Goal: Information Seeking & Learning: Check status

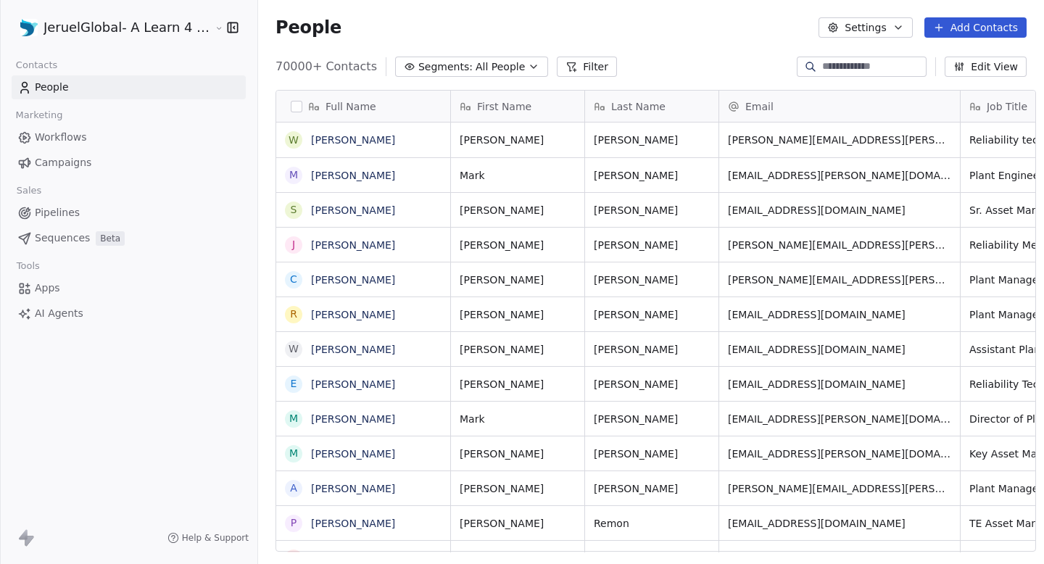
scroll to position [497, 795]
click at [67, 157] on span "Campaigns" at bounding box center [63, 162] width 57 height 15
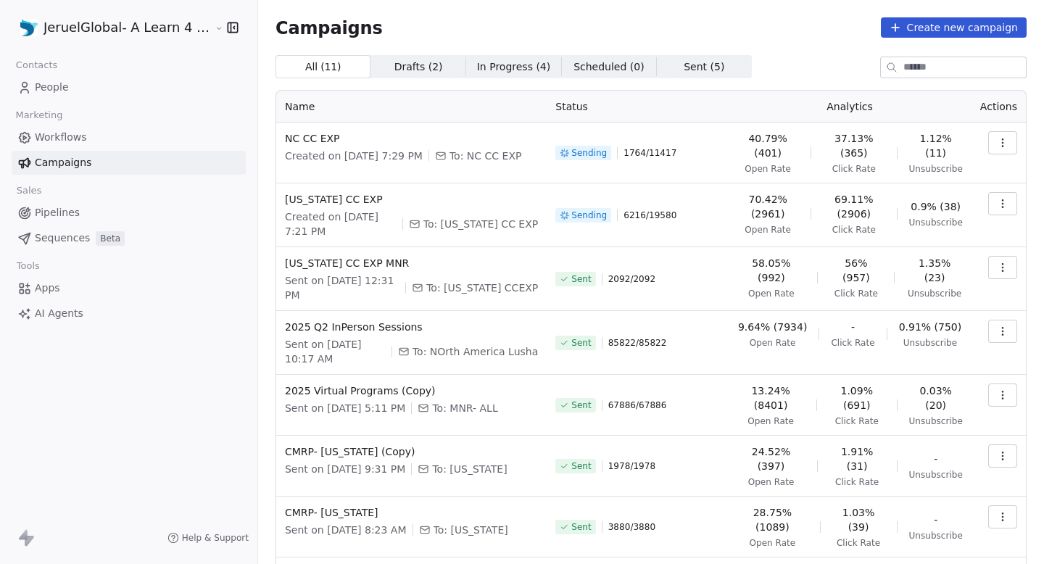
click at [1004, 211] on button "button" at bounding box center [1002, 203] width 29 height 23
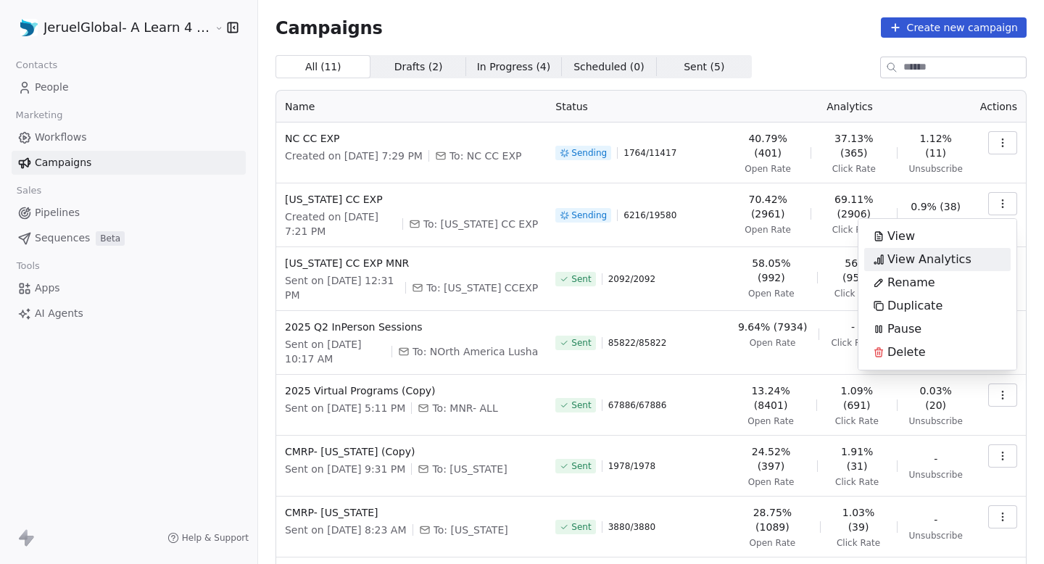
click at [946, 259] on span "View Analytics" at bounding box center [929, 259] width 84 height 17
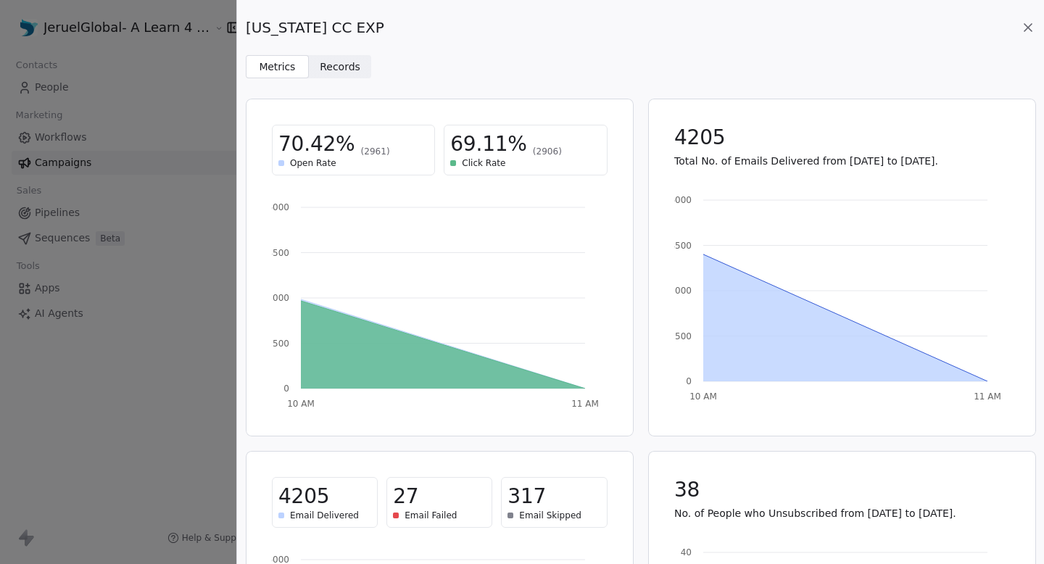
click at [342, 72] on span "Records" at bounding box center [340, 66] width 41 height 15
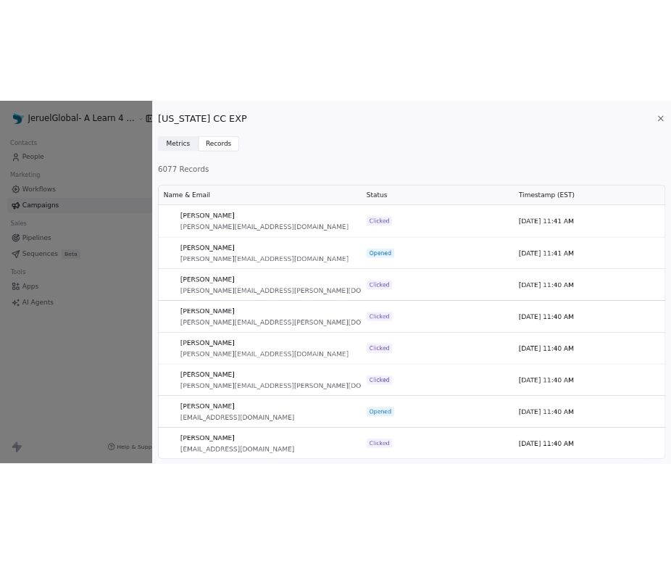
scroll to position [428, 790]
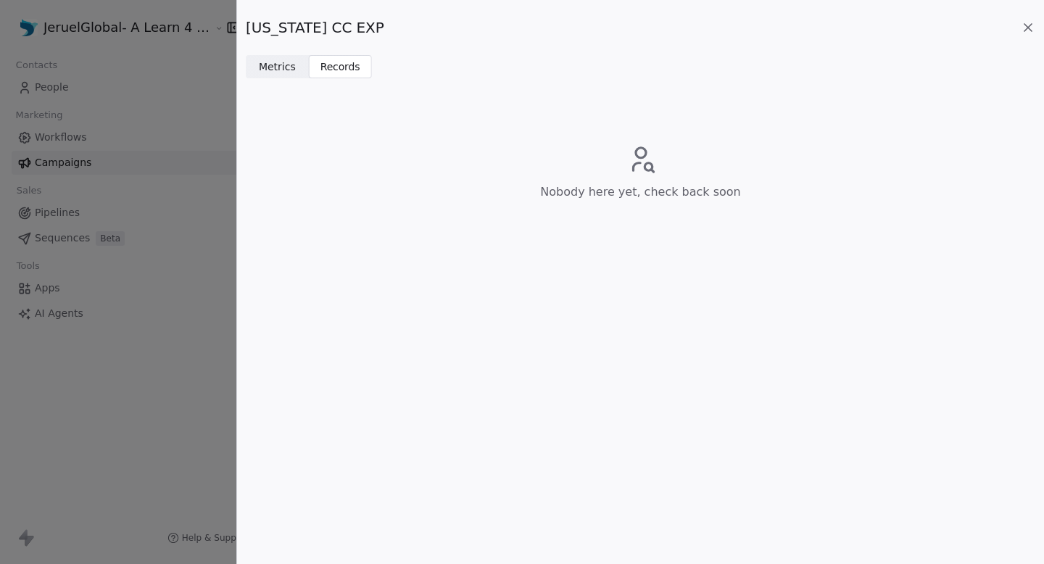
click at [273, 54] on div "[US_STATE] CC EXP Metrics Metrics Records Records" at bounding box center [640, 39] width 807 height 78
click at [273, 58] on span "Metrics Metrics" at bounding box center [277, 66] width 63 height 23
click at [327, 59] on span "Records" at bounding box center [340, 66] width 41 height 15
click at [1028, 25] on icon at bounding box center [1028, 27] width 14 height 14
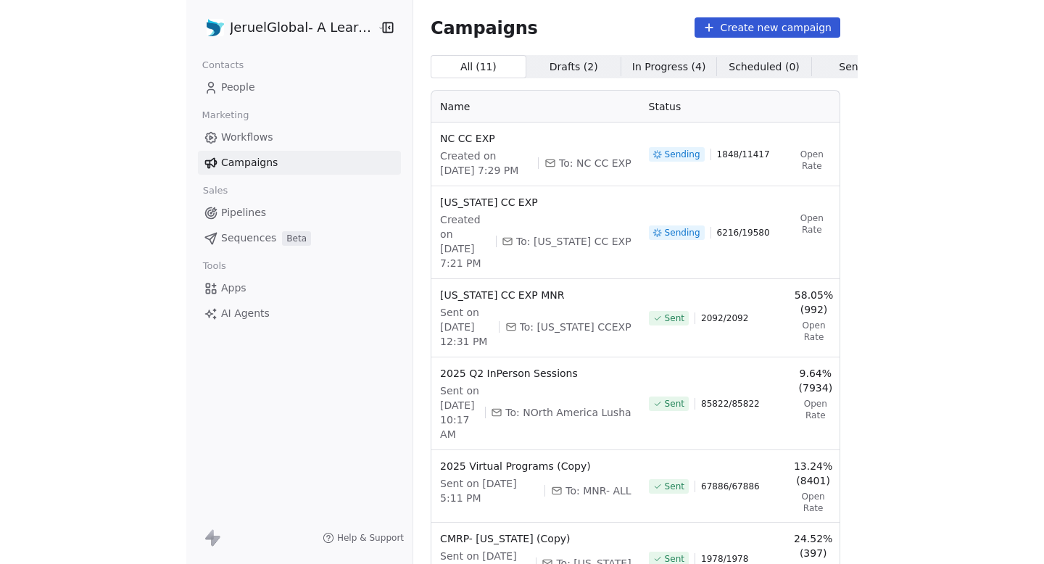
scroll to position [0, 154]
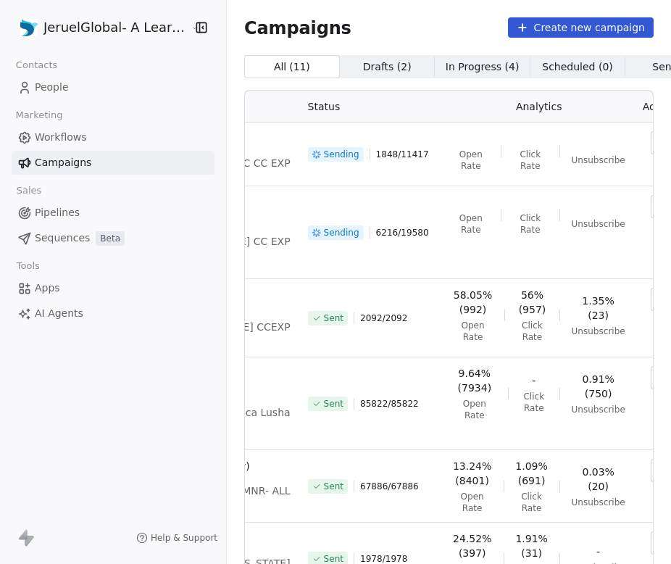
click at [651, 145] on button "button" at bounding box center [665, 142] width 29 height 23
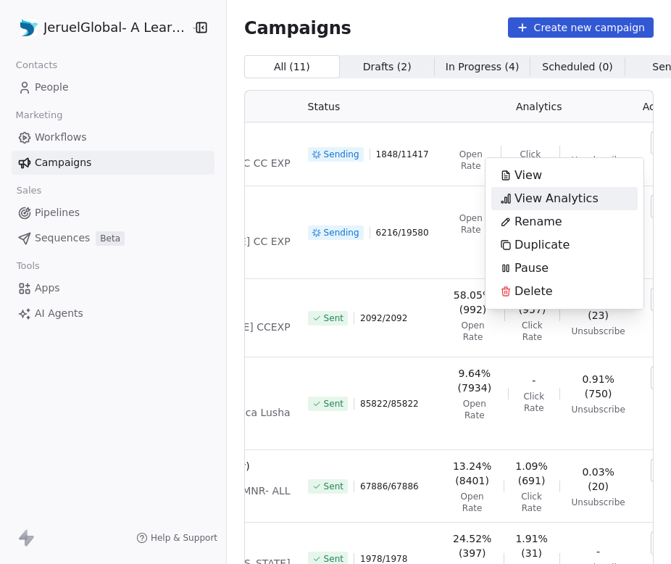
click at [588, 190] on span "View Analytics" at bounding box center [557, 198] width 84 height 17
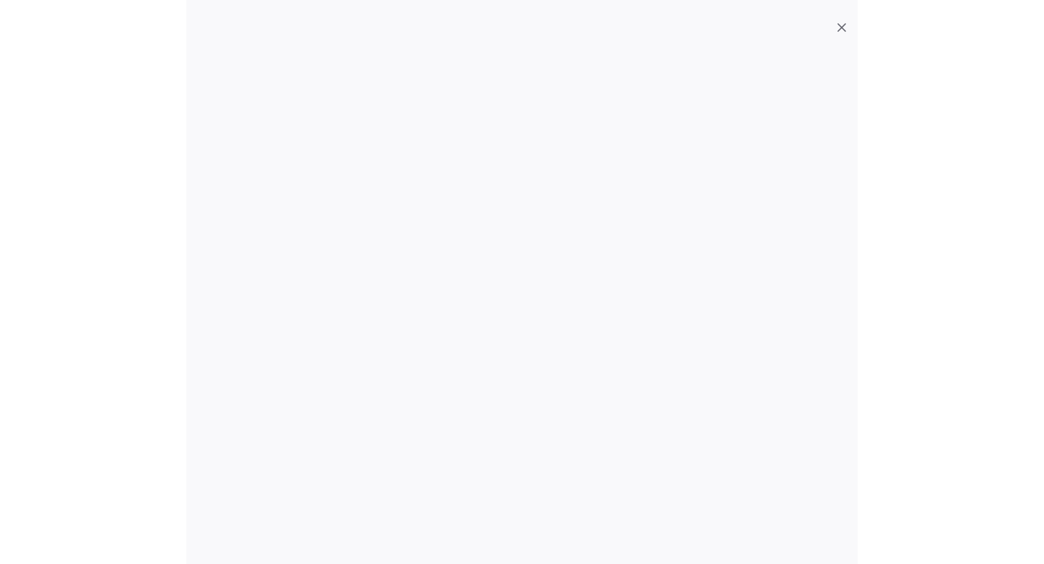
scroll to position [0, 0]
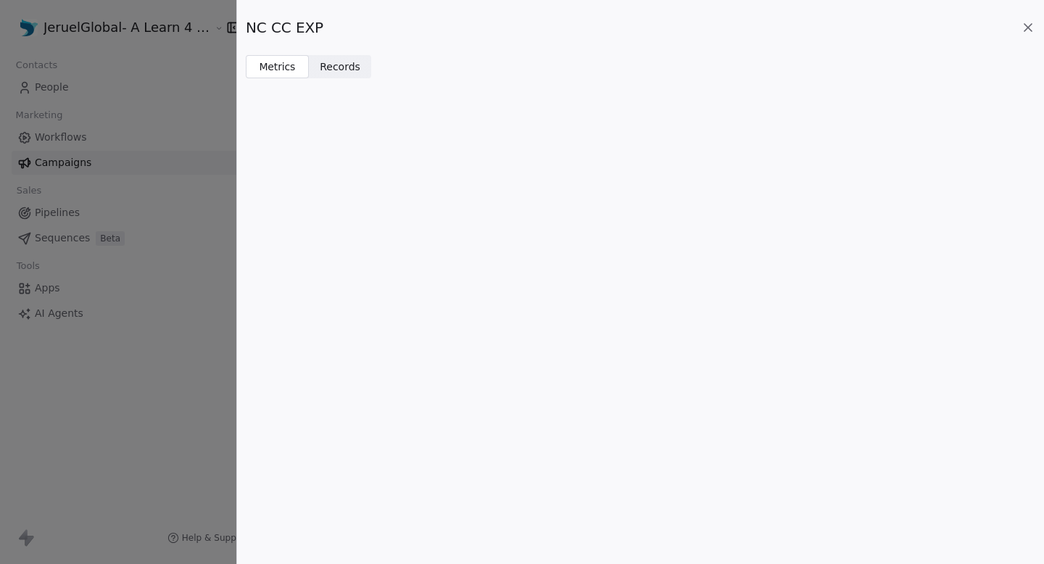
click at [358, 66] on span "Records Records" at bounding box center [340, 66] width 63 height 23
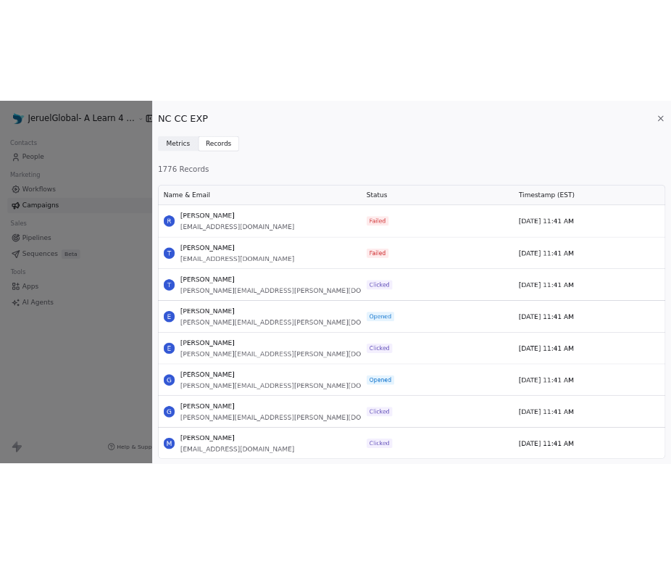
scroll to position [428, 790]
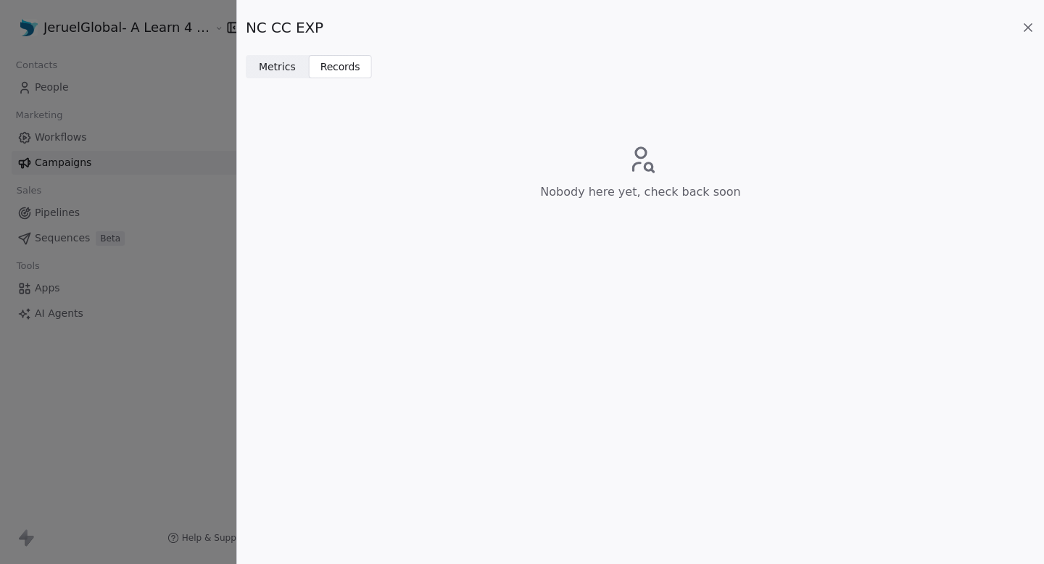
click at [1032, 34] on icon at bounding box center [1028, 27] width 14 height 14
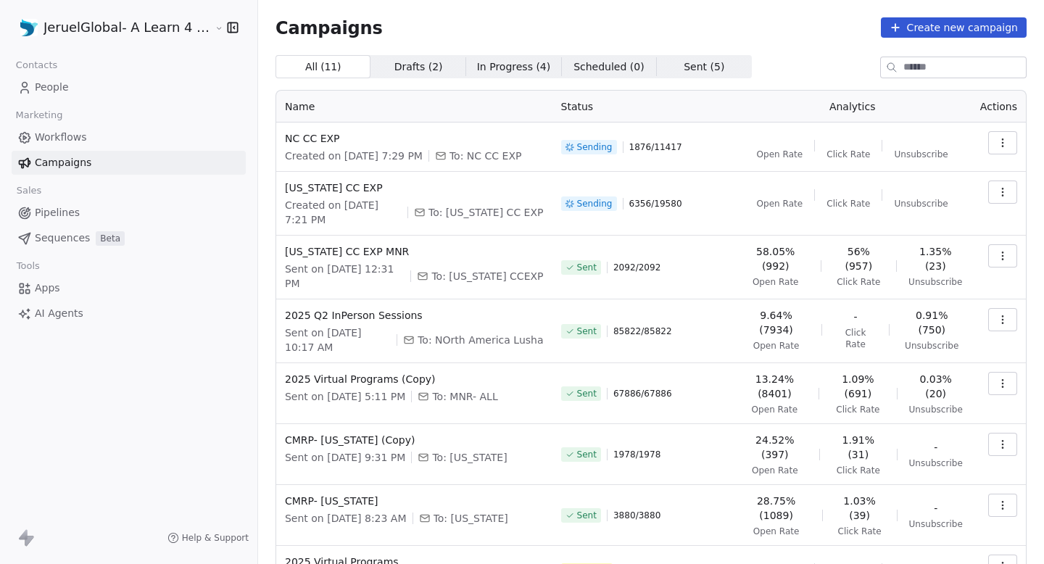
click at [1006, 143] on icon "button" at bounding box center [1003, 143] width 12 height 12
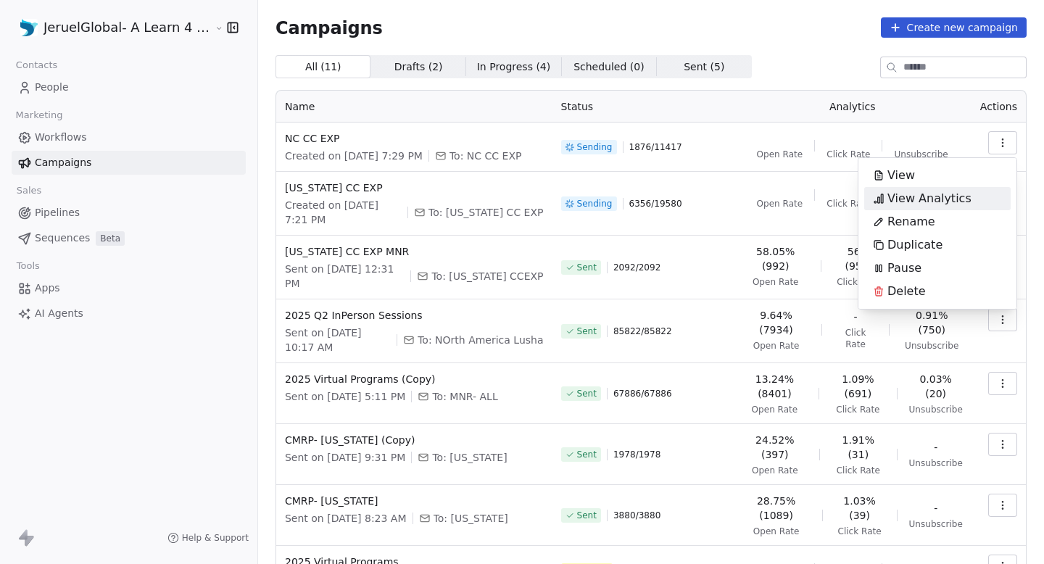
click at [924, 202] on span "View Analytics" at bounding box center [929, 198] width 84 height 17
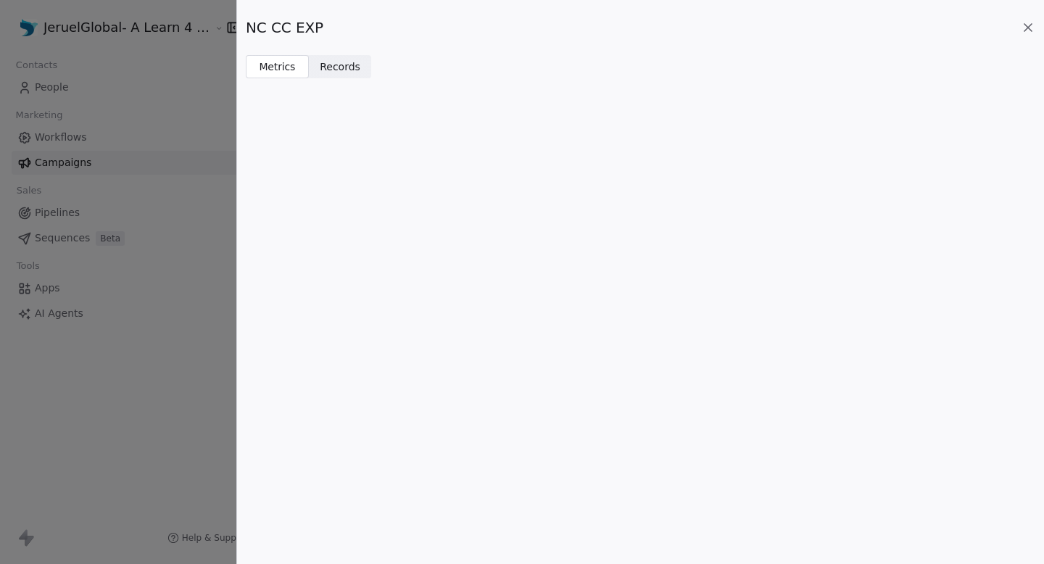
click at [352, 63] on span "Records" at bounding box center [340, 66] width 41 height 15
click at [1029, 28] on icon at bounding box center [1028, 27] width 14 height 14
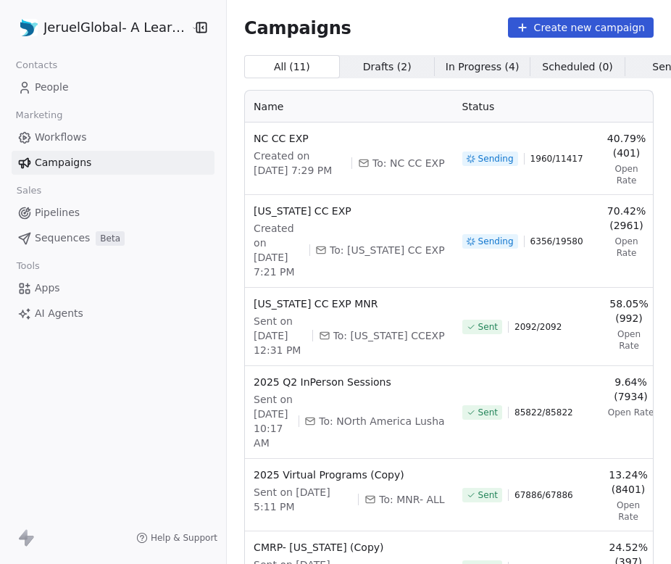
scroll to position [0, 160]
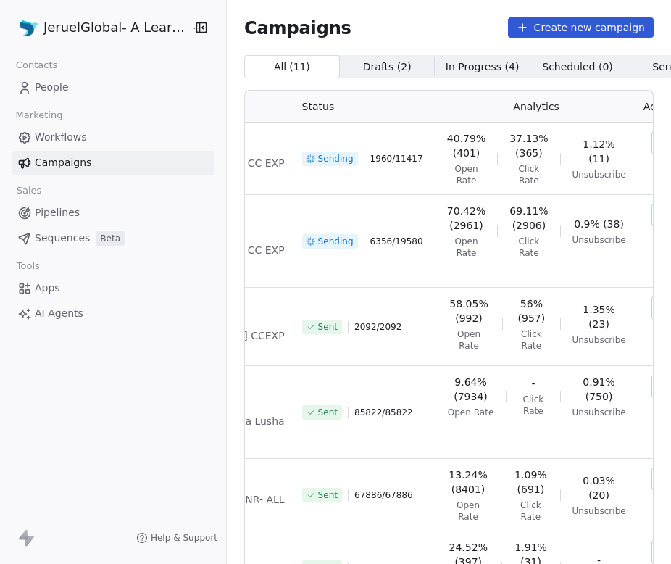
click at [652, 147] on button "button" at bounding box center [666, 142] width 29 height 23
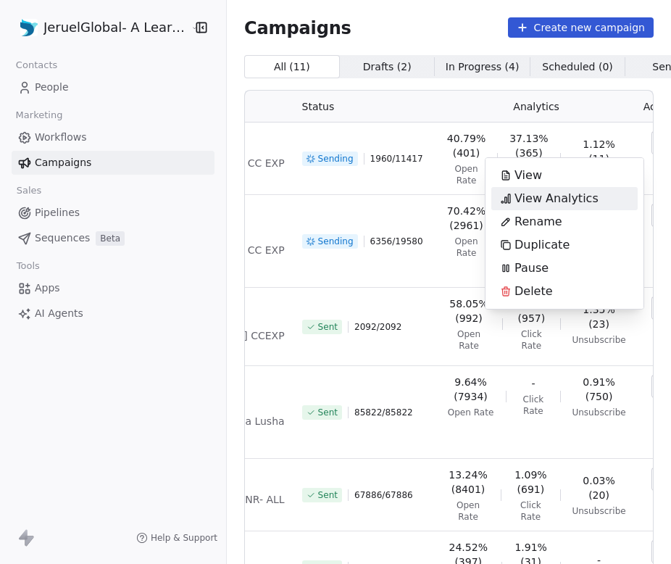
click at [588, 202] on span "View Analytics" at bounding box center [557, 198] width 84 height 17
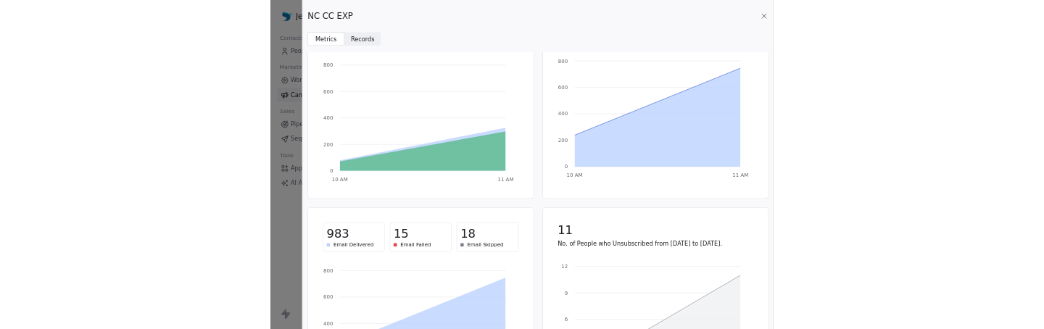
scroll to position [0, 0]
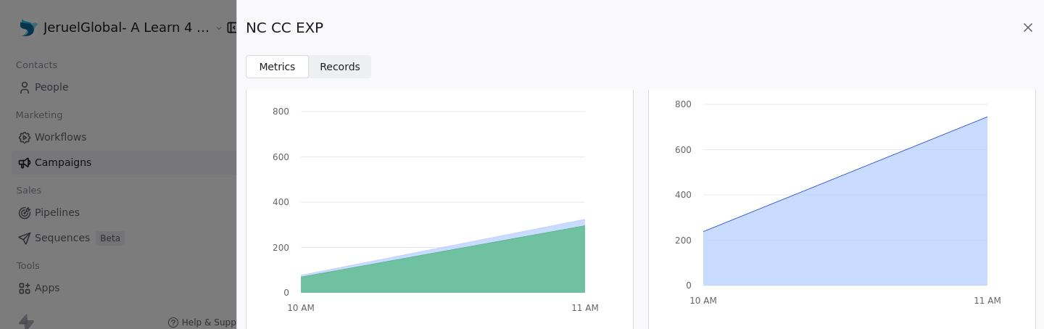
click at [339, 68] on span "Records" at bounding box center [340, 66] width 41 height 15
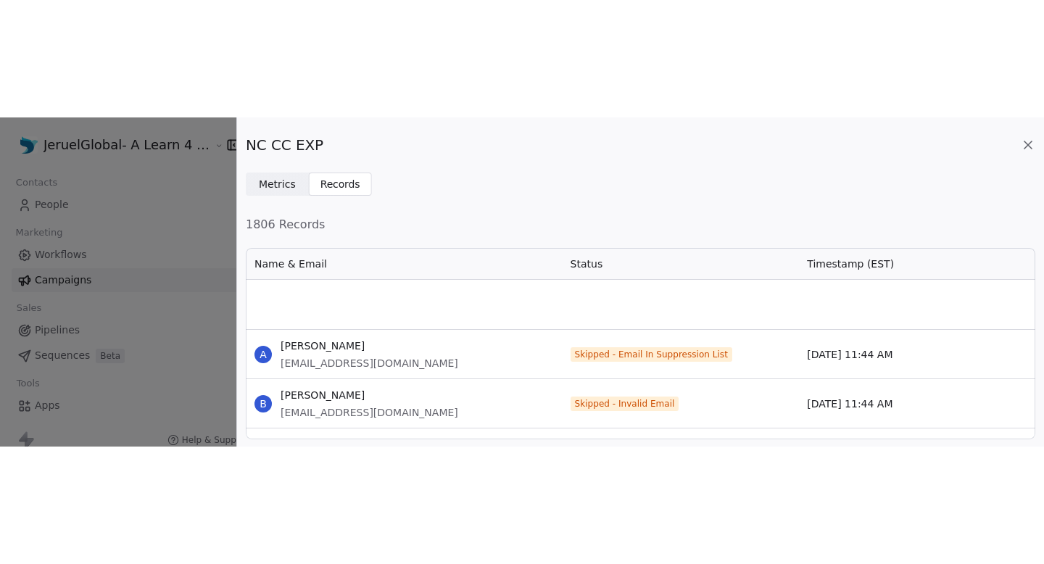
scroll to position [1072, 0]
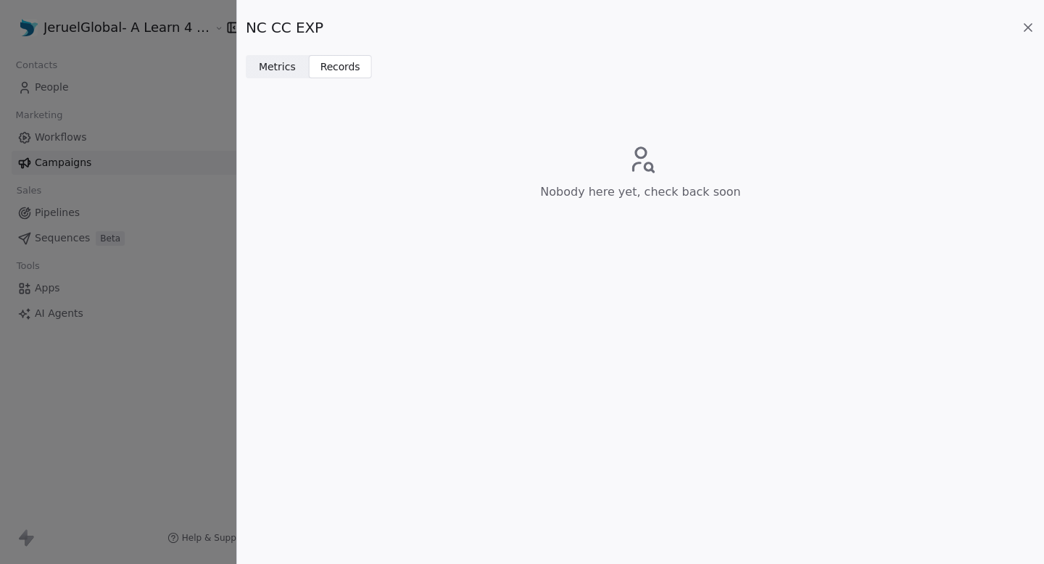
click at [1032, 28] on icon at bounding box center [1028, 27] width 14 height 14
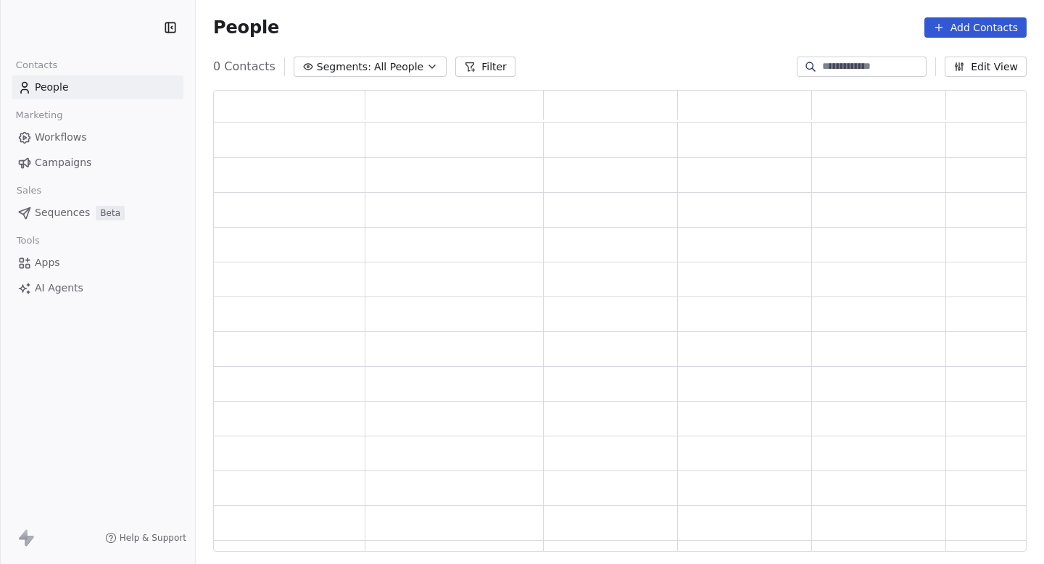
scroll to position [462, 813]
click at [82, 157] on span "Campaigns" at bounding box center [63, 162] width 57 height 15
